Goal: Transaction & Acquisition: Purchase product/service

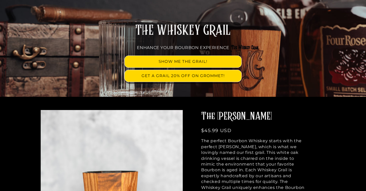
scroll to position [78, 0]
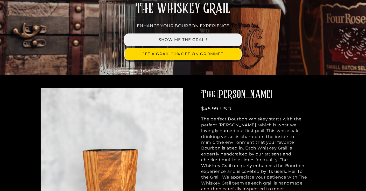
click at [186, 37] on link "SHOW ME THE GRAIL!" at bounding box center [183, 40] width 117 height 12
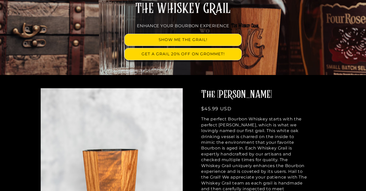
scroll to position [78, 0]
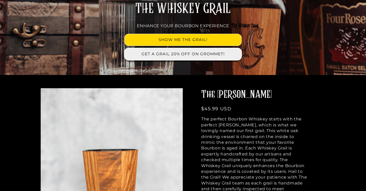
click at [189, 55] on link "GET A GRAIL 20% OFF ON GROMMET!" at bounding box center [183, 54] width 117 height 12
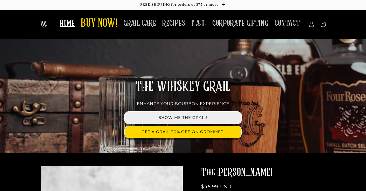
click at [183, 116] on link "SHOW ME THE GRAIL!" at bounding box center [183, 118] width 117 height 12
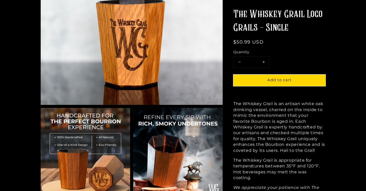
scroll to position [155, 0]
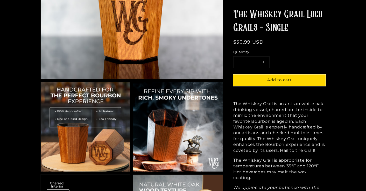
click at [234, 93] on shop-pay-wallet-button at bounding box center [233, 91] width 1 height 5
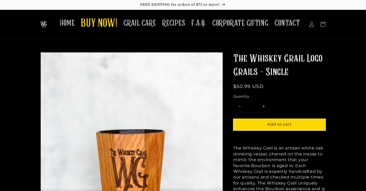
scroll to position [147, 0]
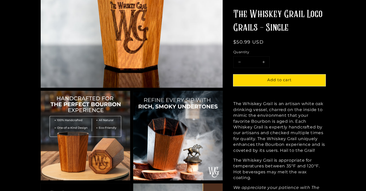
click at [264, 62] on button "Increase quantity for The Whiskey Grail Logo Grails - Single" at bounding box center [263, 61] width 12 height 11
type input "*"
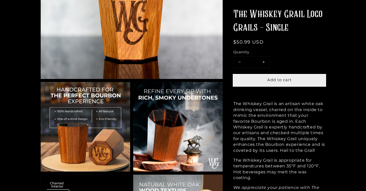
click at [277, 79] on span "Add to cart" at bounding box center [279, 79] width 24 height 5
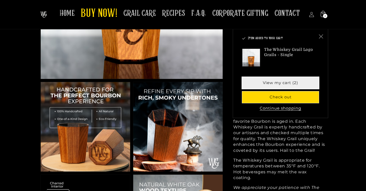
click at [276, 82] on link "View my cart (2)" at bounding box center [280, 83] width 77 height 12
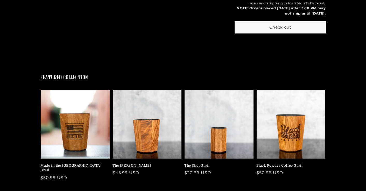
scroll to position [181, 0]
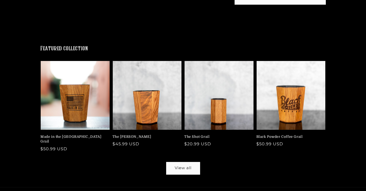
click at [183, 162] on link "View all" at bounding box center [183, 168] width 33 height 12
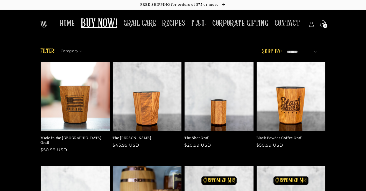
click at [324, 25] on span "2" at bounding box center [325, 26] width 2 height 4
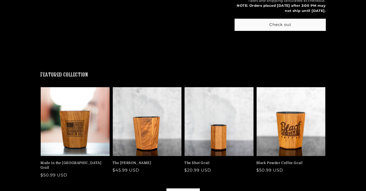
scroll to position [155, 0]
